Goal: Check status: Check status

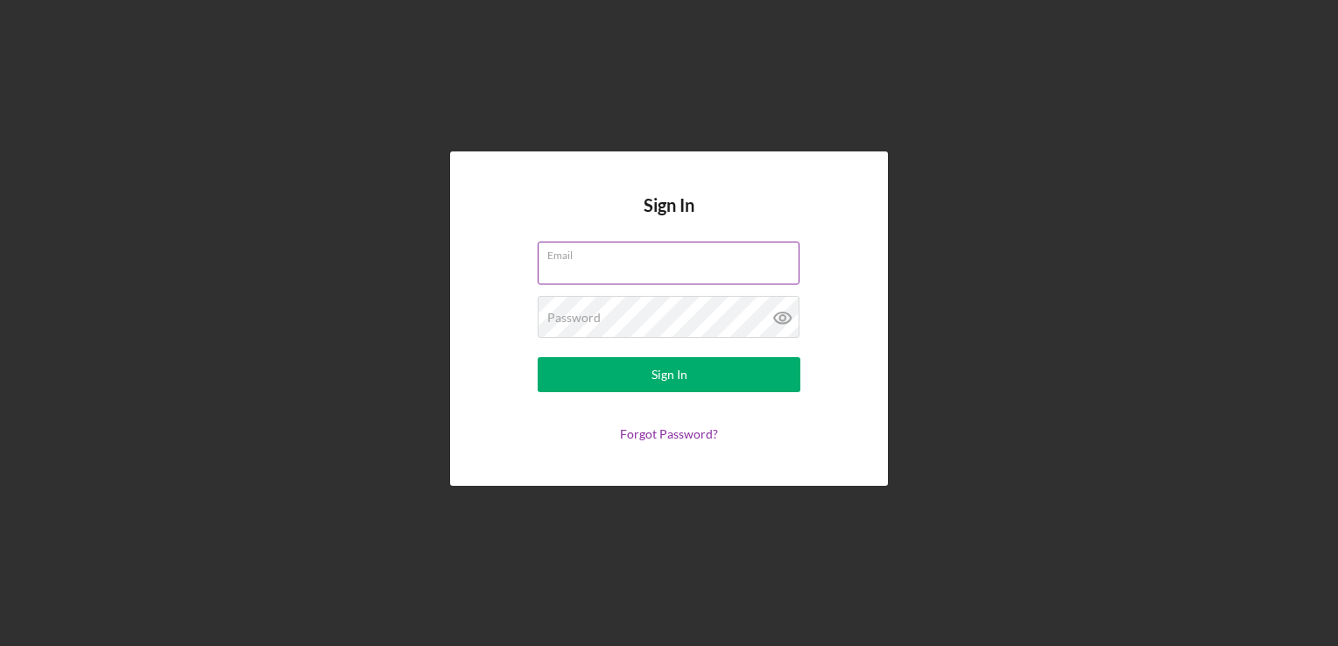
type input "[PERSON_NAME][EMAIL_ADDRESS][DOMAIN_NAME]"
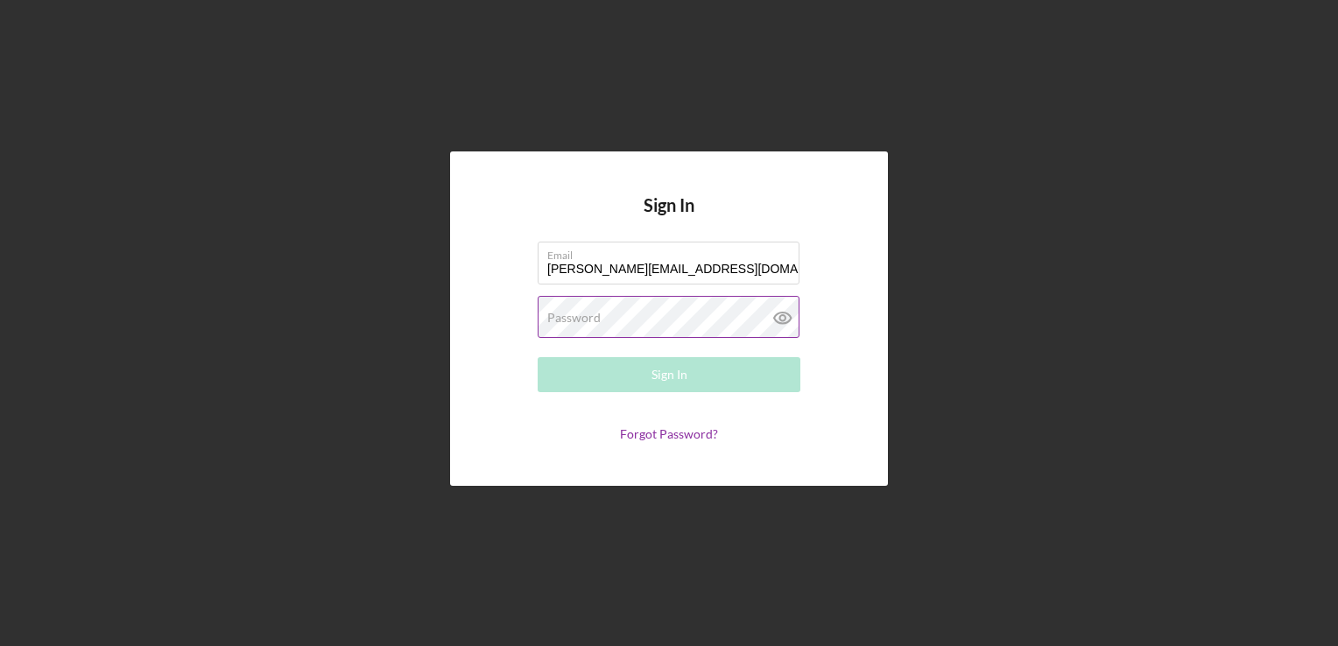
click at [561, 320] on label "Password" at bounding box center [573, 318] width 53 height 14
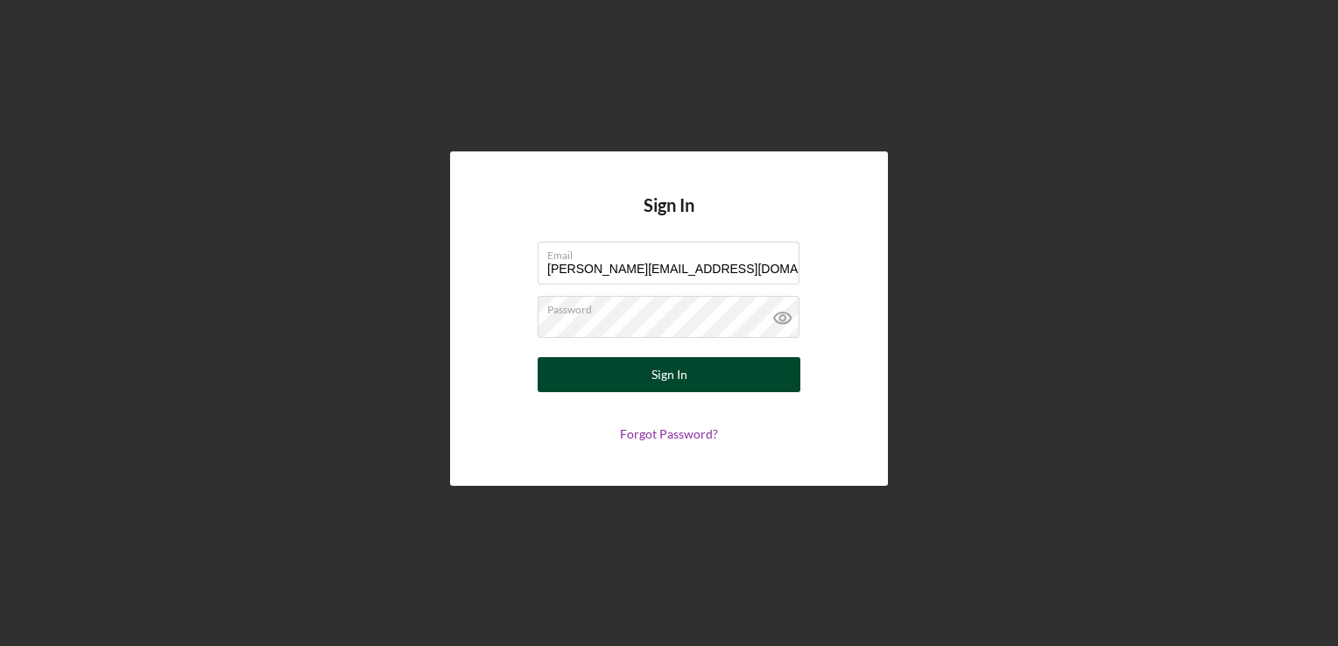
click at [631, 387] on button "Sign In" at bounding box center [669, 374] width 263 height 35
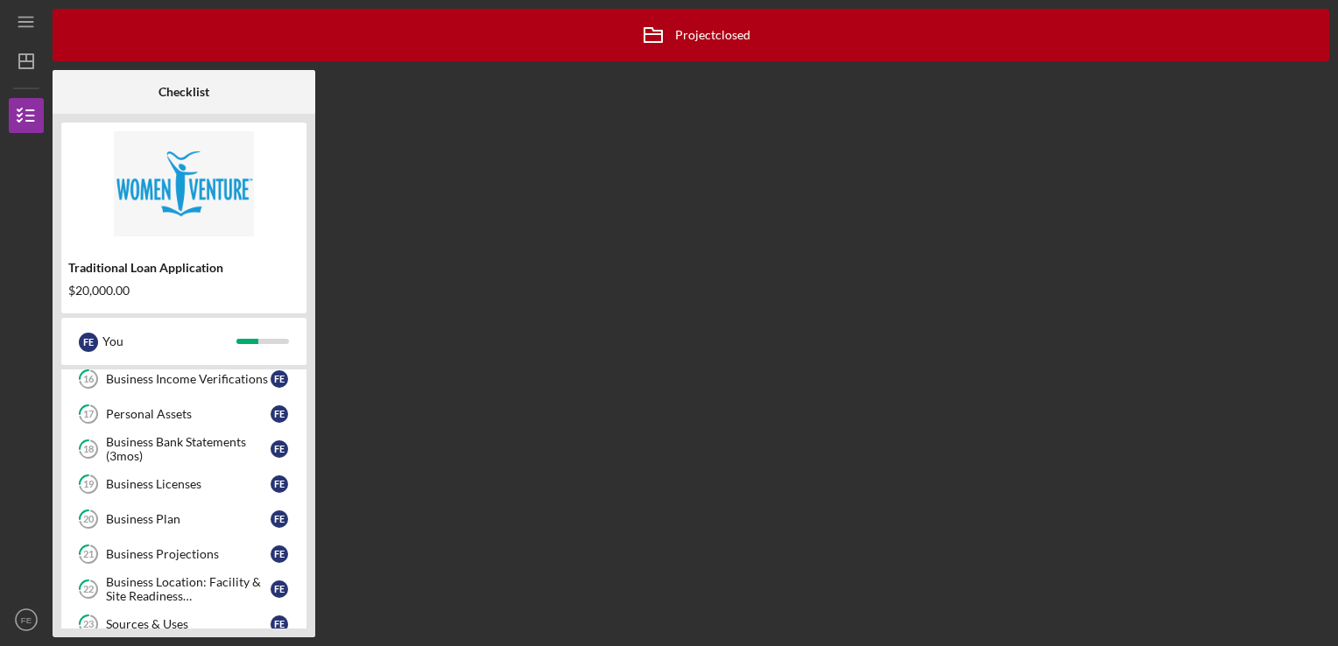
scroll to position [546, 0]
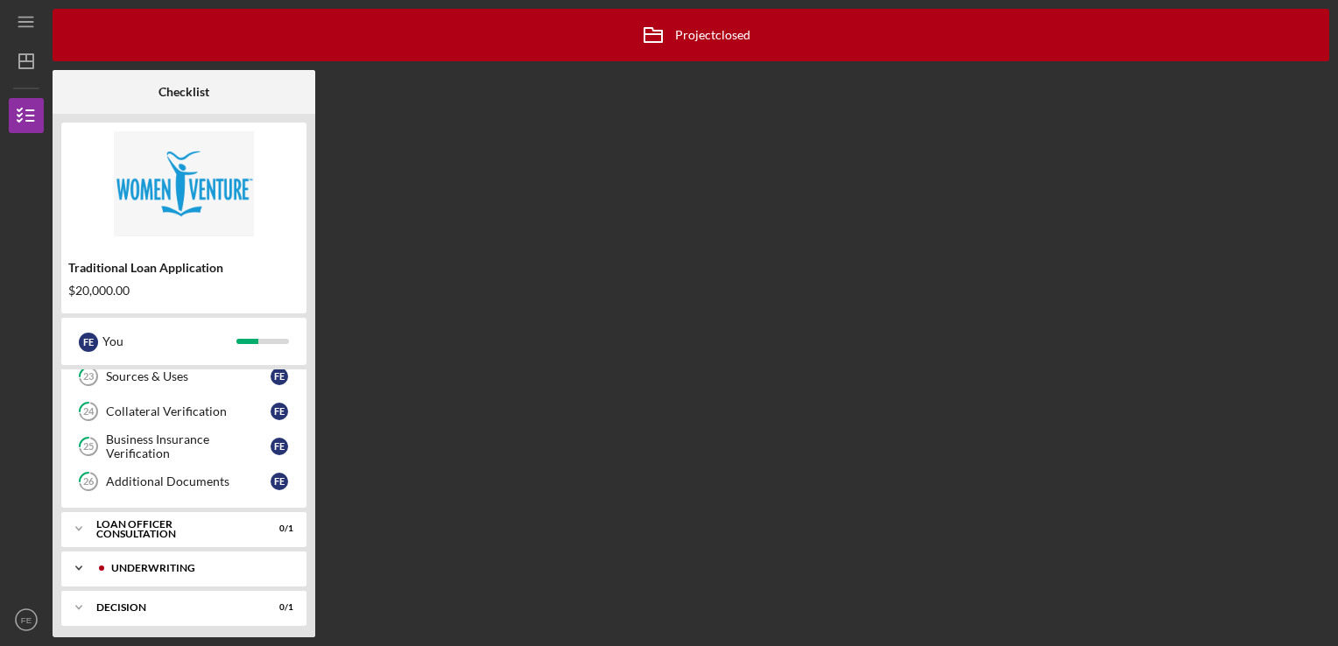
click at [272, 563] on div "Underwriting" at bounding box center [197, 568] width 173 height 11
click at [180, 569] on div "Icon/Expander Underwriting 1 / 1" at bounding box center [183, 569] width 245 height 36
click at [180, 569] on div "Icon/Expander Underwriting 1 / 1" at bounding box center [183, 568] width 245 height 35
click at [175, 601] on div "Application Withdrawn" at bounding box center [188, 605] width 165 height 14
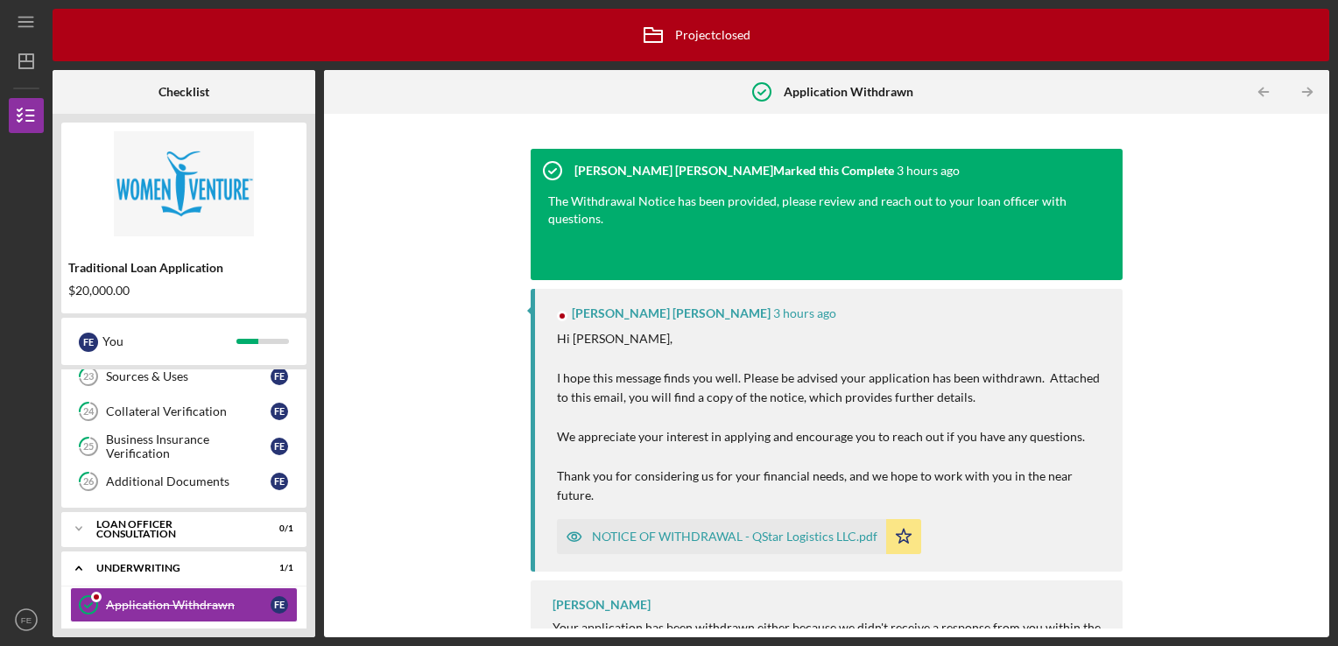
scroll to position [18, 0]
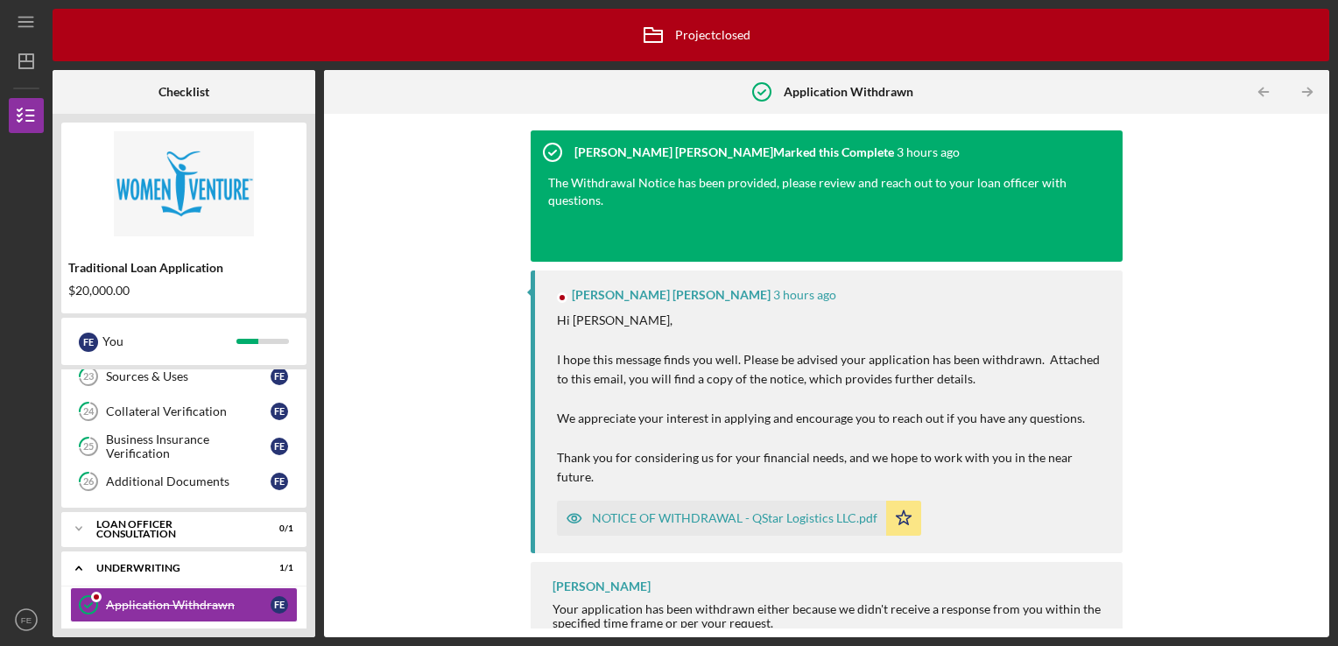
click at [700, 511] on div "NOTICE OF WITHDRAWAL - QStar Logistics LLC.pdf" at bounding box center [735, 518] width 286 height 14
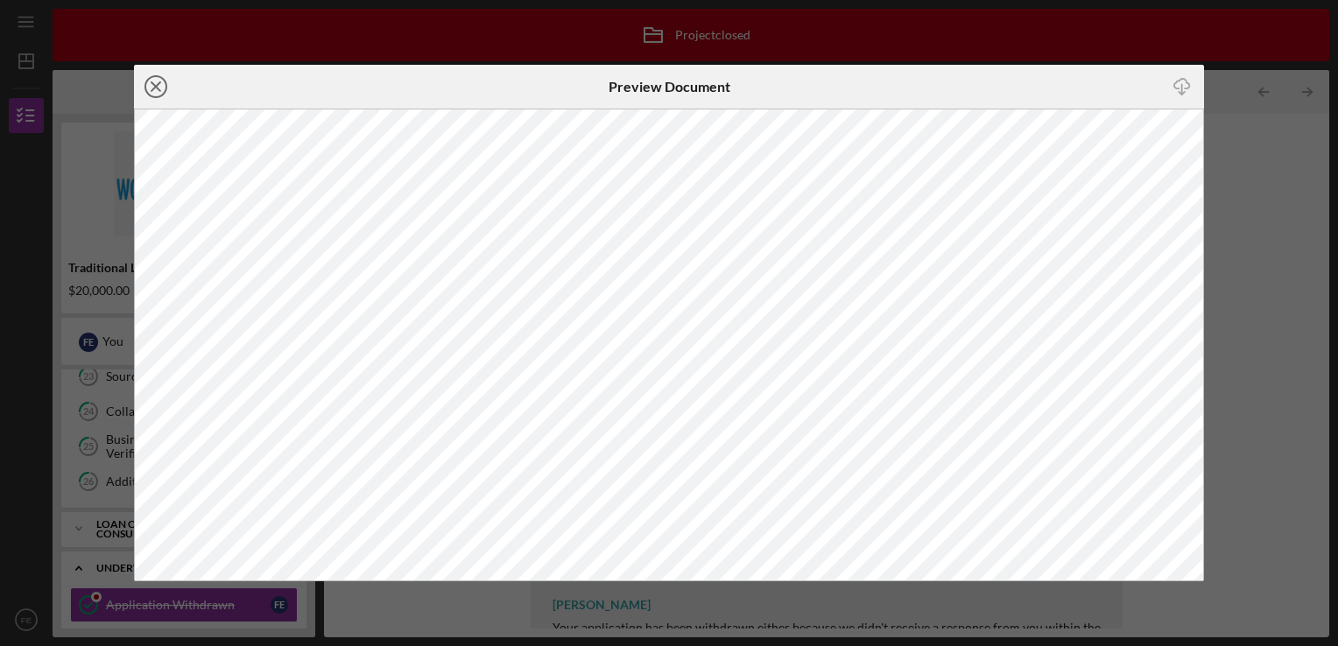
click at [151, 93] on icon "Icon/Close" at bounding box center [156, 87] width 44 height 44
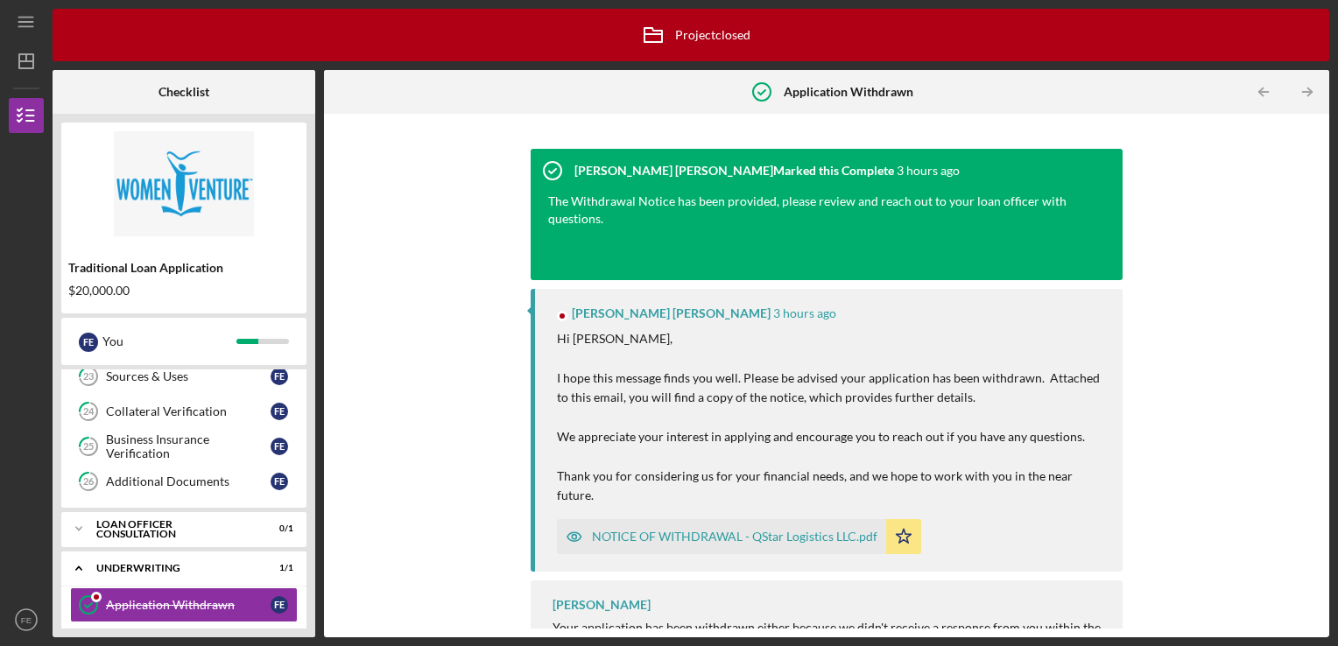
scroll to position [18, 0]
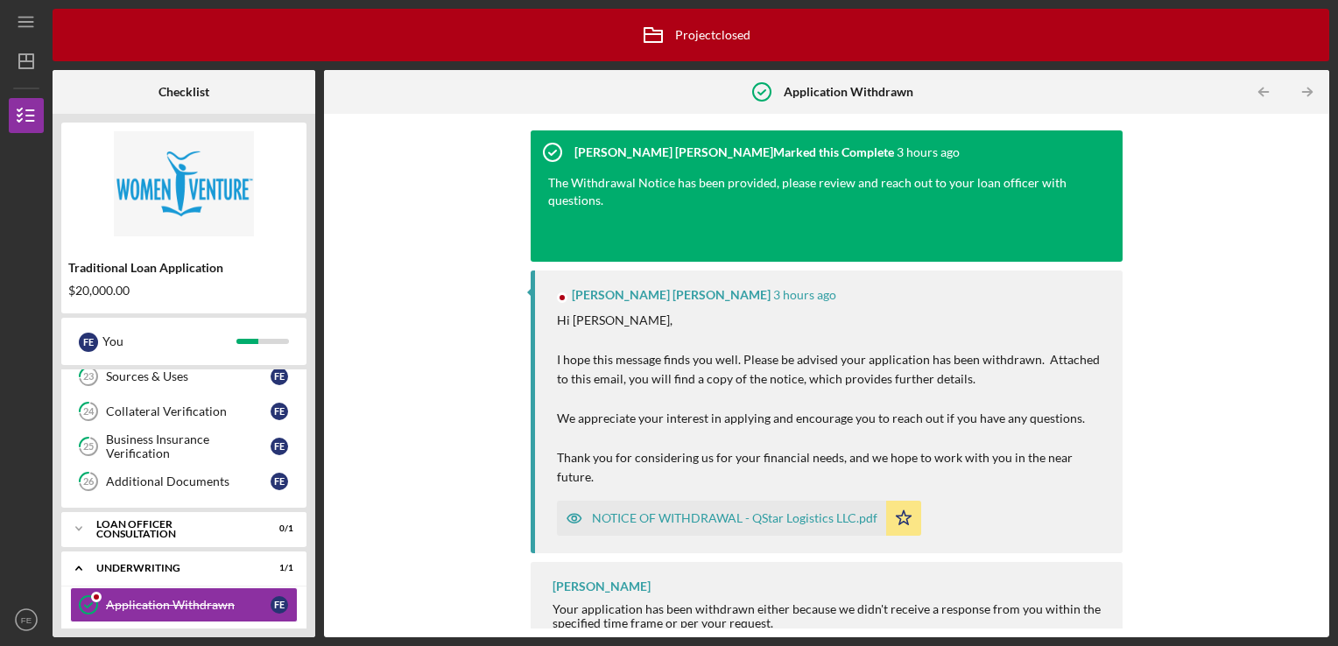
click at [796, 603] on div "Your application has been withdrawn either because we didn't receive a response…" at bounding box center [830, 617] width 554 height 28
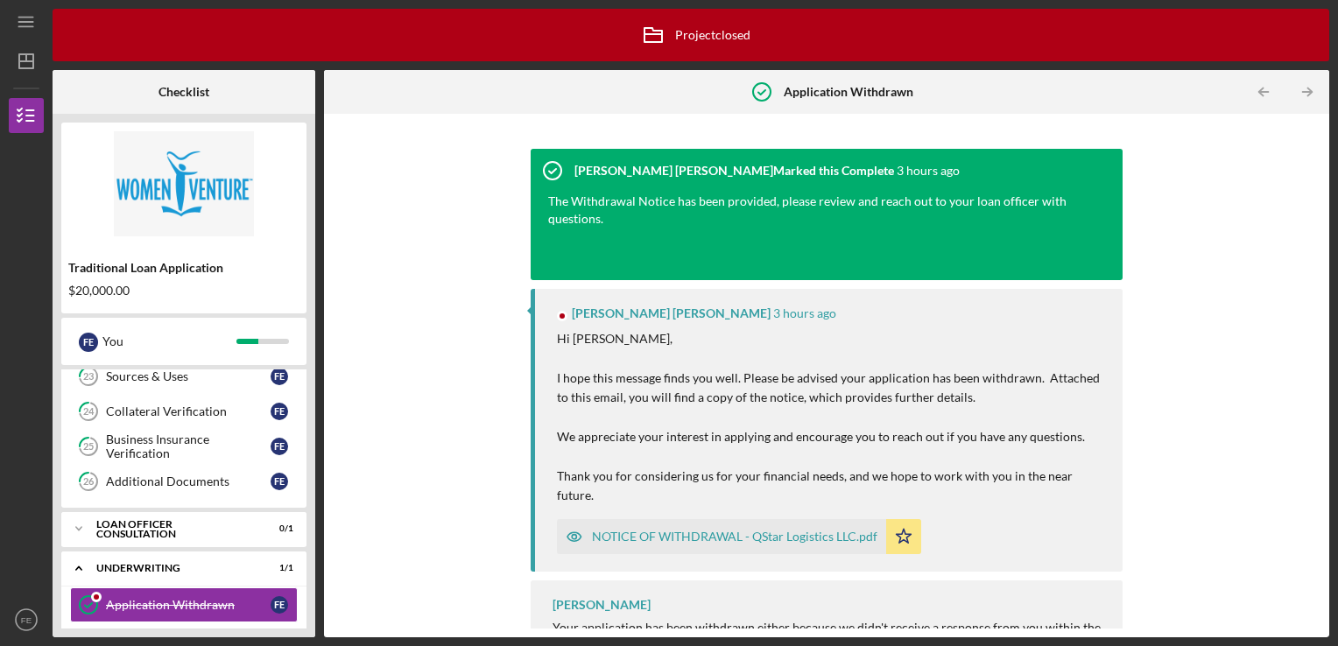
click at [849, 258] on div at bounding box center [818, 254] width 540 height 18
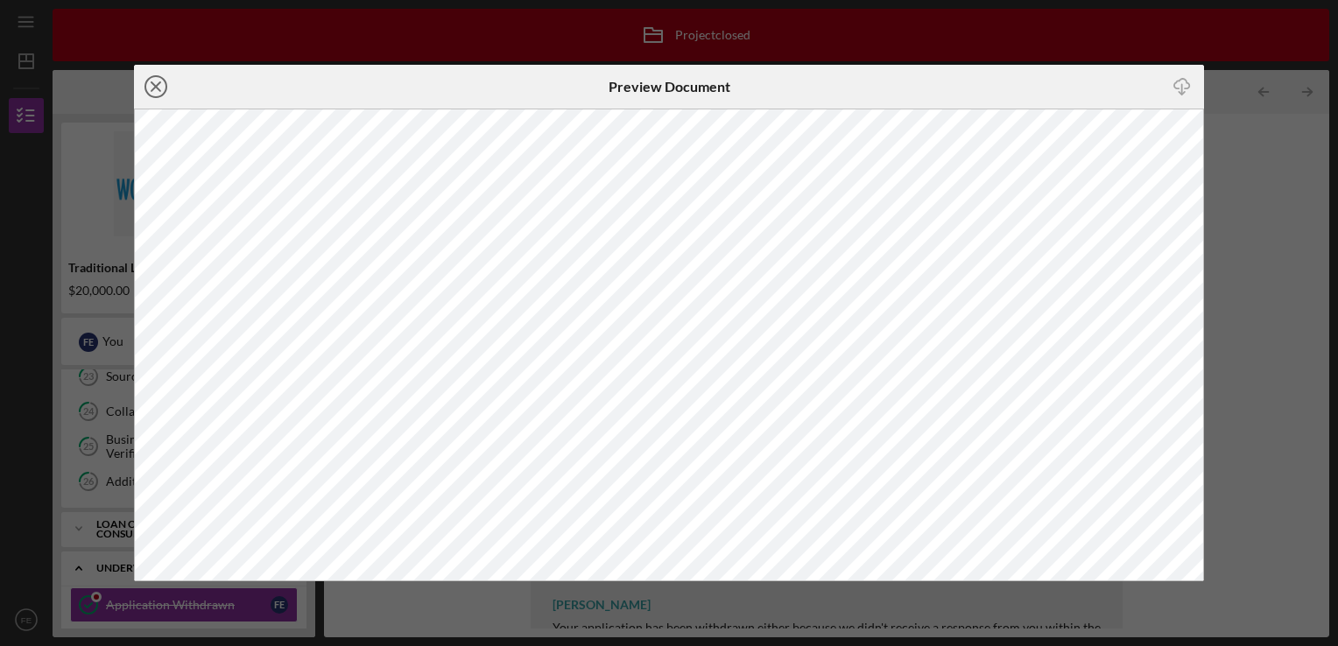
click at [152, 88] on line at bounding box center [156, 86] width 9 height 9
click at [155, 88] on icon "Icon/Close" at bounding box center [156, 87] width 44 height 44
click at [162, 80] on icon "Icon/Close" at bounding box center [156, 87] width 44 height 44
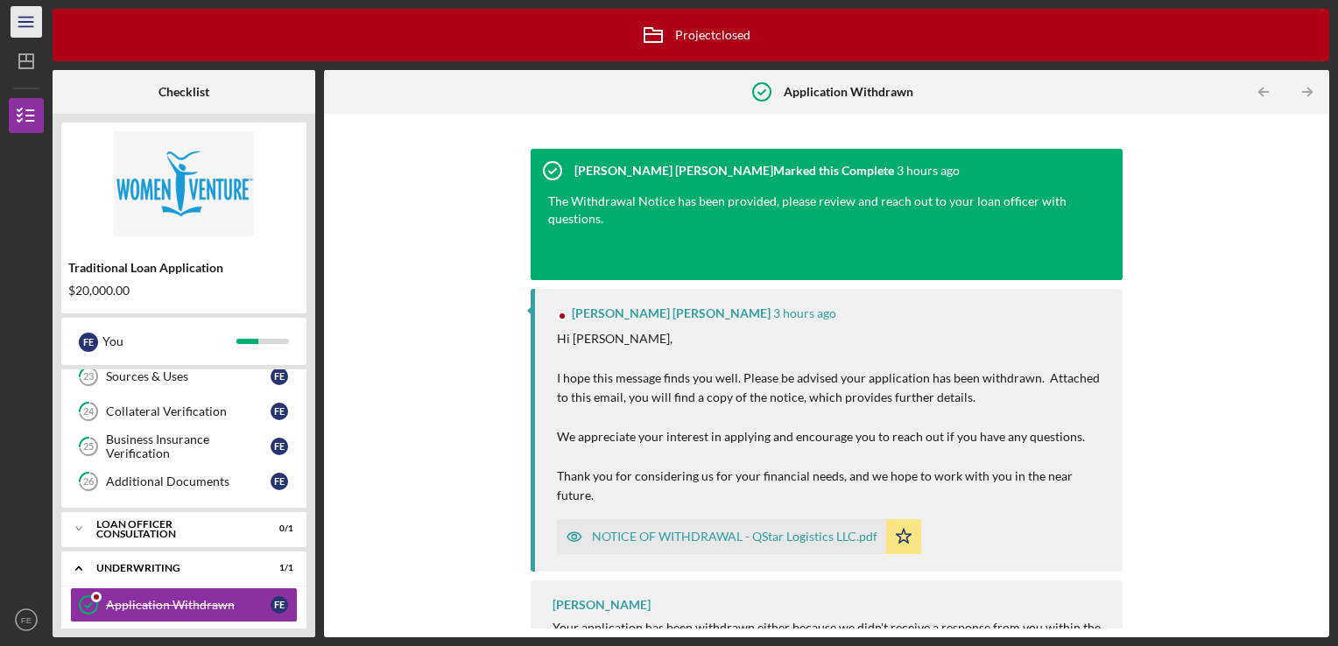
click at [23, 27] on icon "Icon/Menu" at bounding box center [26, 22] width 39 height 39
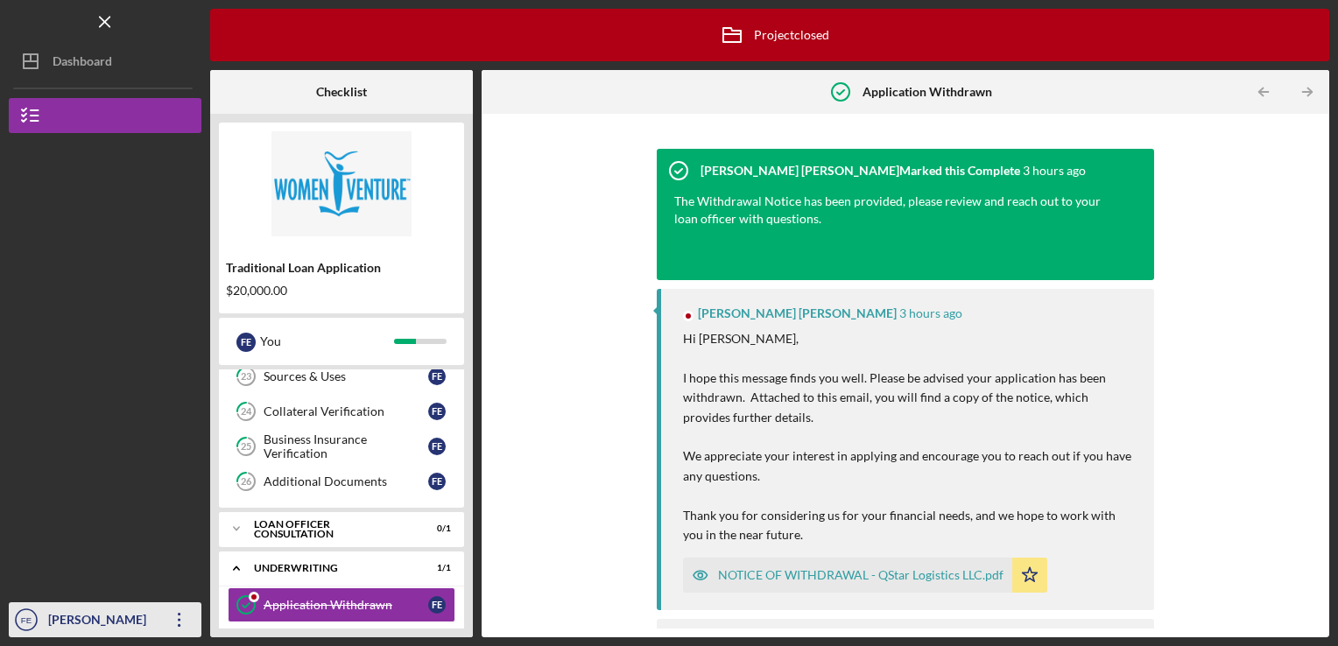
click at [172, 623] on icon "Icon/Overflow" at bounding box center [180, 620] width 44 height 44
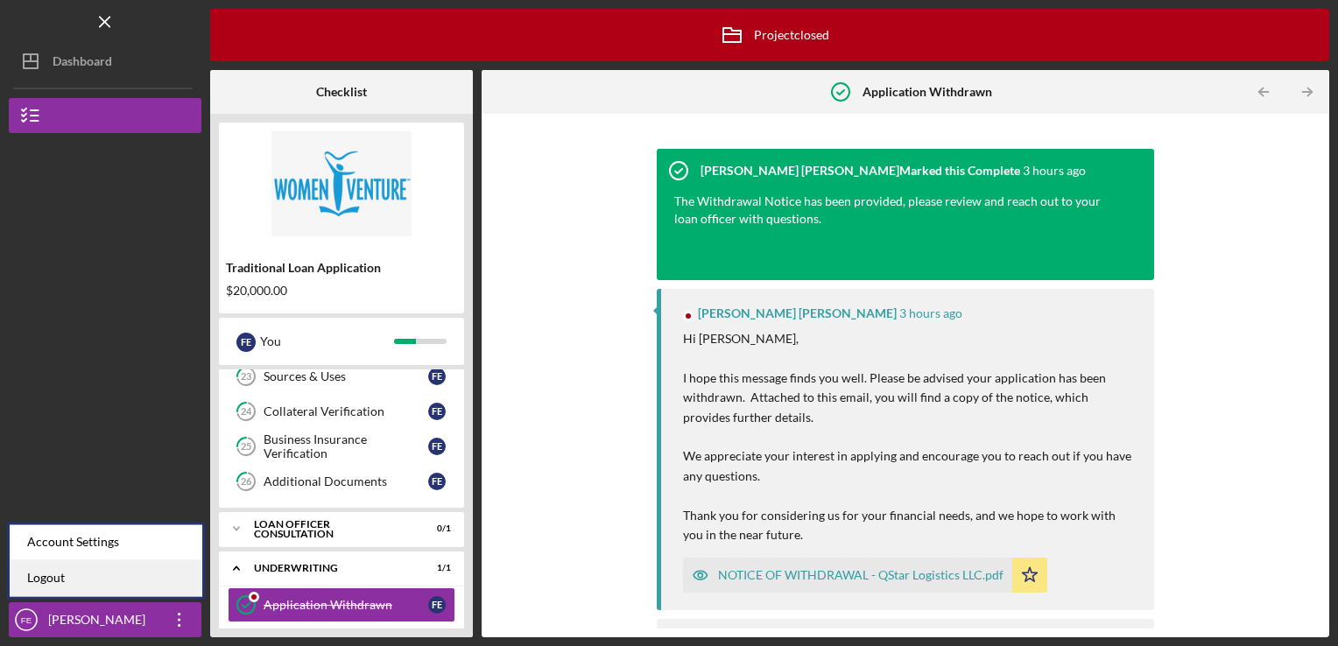
click at [56, 580] on link "Logout" at bounding box center [106, 579] width 193 height 36
